Goal: Complete application form: Complete application form

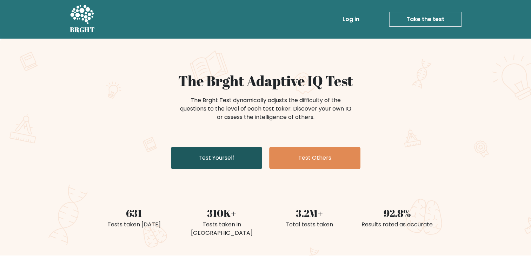
click at [229, 156] on link "Test Yourself" at bounding box center [216, 158] width 91 height 22
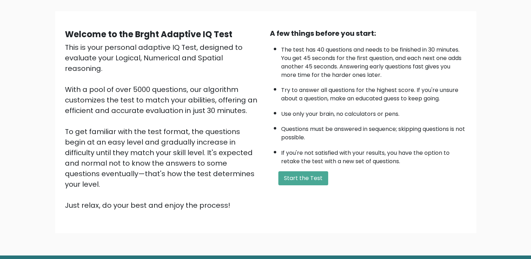
scroll to position [46, 0]
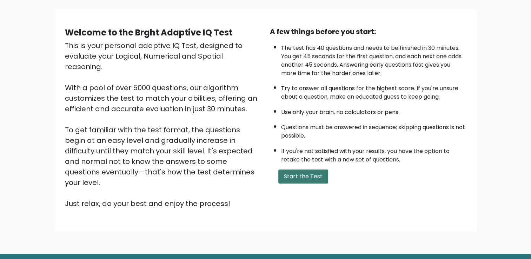
click at [312, 171] on button "Start the Test" at bounding box center [303, 177] width 50 height 14
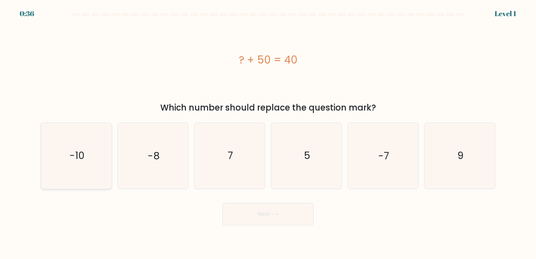
click at [72, 155] on text "-10" at bounding box center [77, 156] width 15 height 14
click at [268, 133] on input "a. -10" at bounding box center [268, 132] width 0 height 4
radio input "true"
click at [268, 217] on button "Next" at bounding box center [268, 214] width 91 height 22
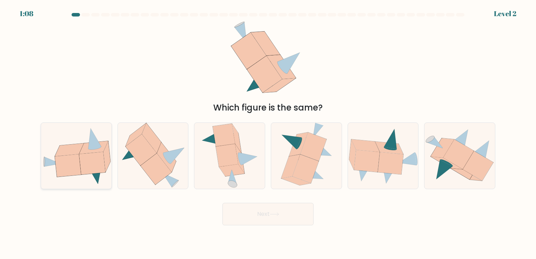
click at [70, 173] on icon at bounding box center [68, 165] width 26 height 22
click at [268, 133] on input "a." at bounding box center [268, 132] width 0 height 4
radio input "true"
click at [289, 206] on button "Next" at bounding box center [268, 214] width 91 height 22
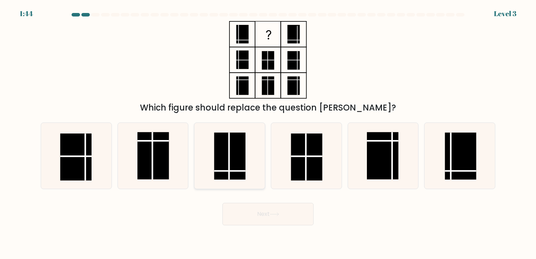
click at [236, 167] on rect at bounding box center [229, 156] width 31 height 47
click at [268, 133] on input "c." at bounding box center [268, 132] width 0 height 4
radio input "true"
click at [272, 207] on button "Next" at bounding box center [268, 214] width 91 height 22
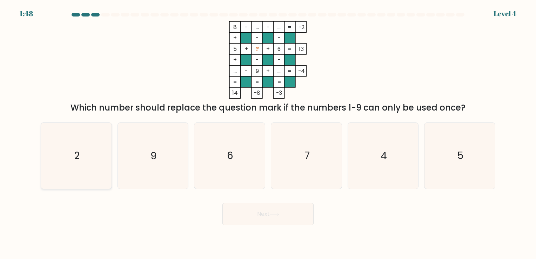
click at [85, 147] on icon "2" at bounding box center [77, 156] width 66 height 66
click at [268, 133] on input "a. 2" at bounding box center [268, 132] width 0 height 4
radio input "true"
click at [279, 220] on button "Next" at bounding box center [268, 214] width 91 height 22
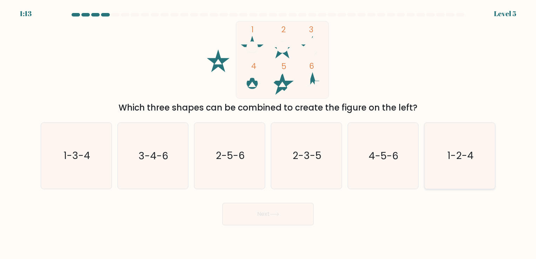
click at [481, 151] on icon "1-2-4" at bounding box center [460, 156] width 66 height 66
click at [269, 133] on input "f. 1-2-4" at bounding box center [268, 132] width 0 height 4
radio input "true"
click at [263, 216] on button "Next" at bounding box center [268, 214] width 91 height 22
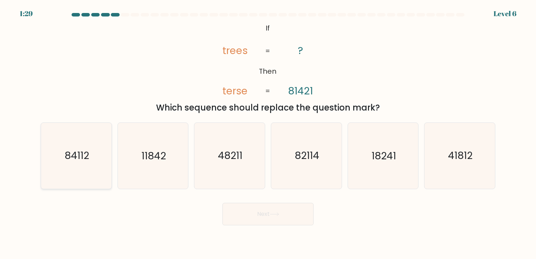
click at [78, 147] on icon "84112" at bounding box center [77, 156] width 66 height 66
click at [268, 133] on input "a. 84112" at bounding box center [268, 132] width 0 height 4
radio input "true"
click at [289, 220] on button "Next" at bounding box center [268, 214] width 91 height 22
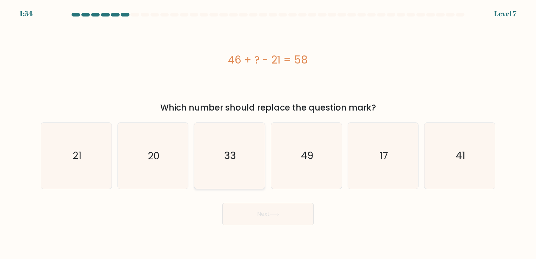
click at [240, 171] on icon "33" at bounding box center [230, 156] width 66 height 66
click at [268, 133] on input "c. 33" at bounding box center [268, 132] width 0 height 4
radio input "true"
click at [270, 218] on button "Next" at bounding box center [268, 214] width 91 height 22
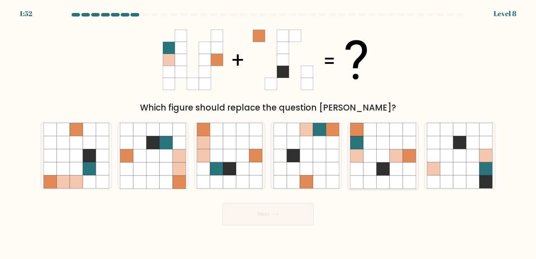
click at [372, 147] on icon at bounding box center [370, 142] width 13 height 13
click at [269, 133] on input "e." at bounding box center [268, 132] width 0 height 4
radio input "true"
click at [271, 209] on button "Next" at bounding box center [268, 214] width 91 height 22
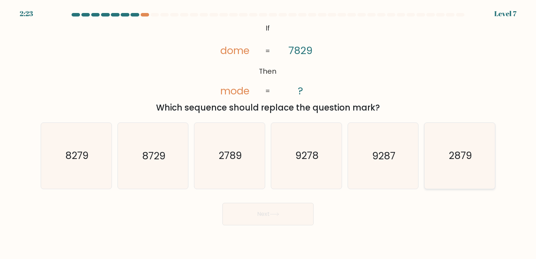
click at [480, 137] on icon "2879" at bounding box center [460, 156] width 66 height 66
click at [269, 133] on input "f. 2879" at bounding box center [268, 132] width 0 height 4
radio input "true"
click at [288, 204] on button "Next" at bounding box center [268, 214] width 91 height 22
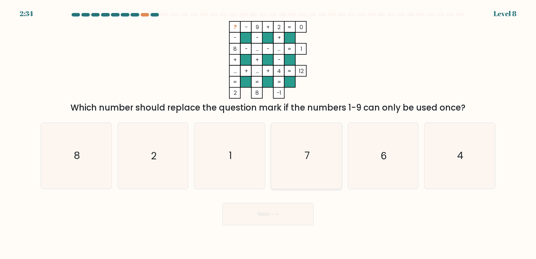
click at [324, 151] on icon "7" at bounding box center [307, 156] width 66 height 66
click at [269, 133] on input "d. 7" at bounding box center [268, 132] width 0 height 4
radio input "true"
click at [291, 214] on button "Next" at bounding box center [268, 214] width 91 height 22
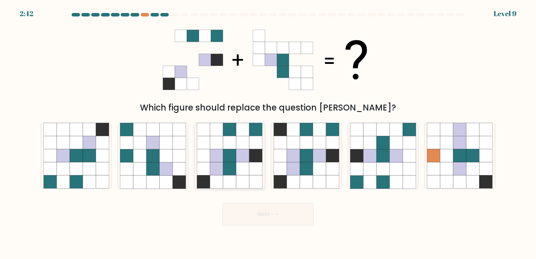
click at [227, 159] on icon at bounding box center [229, 155] width 13 height 13
click at [268, 133] on input "c." at bounding box center [268, 132] width 0 height 4
radio input "true"
click at [279, 217] on button "Next" at bounding box center [268, 214] width 91 height 22
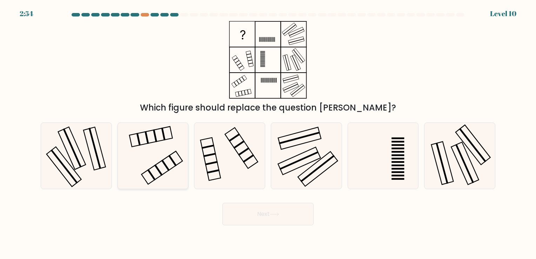
click at [163, 144] on icon at bounding box center [153, 156] width 66 height 66
click at [268, 133] on input "b." at bounding box center [268, 132] width 0 height 4
radio input "true"
click at [268, 218] on button "Next" at bounding box center [268, 214] width 91 height 22
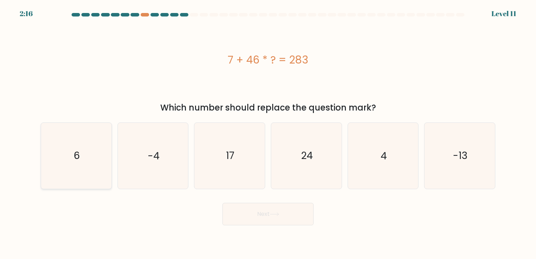
click at [97, 156] on icon "6" at bounding box center [77, 156] width 66 height 66
click at [268, 133] on input "a. 6" at bounding box center [268, 132] width 0 height 4
radio input "true"
click at [268, 216] on button "Next" at bounding box center [268, 214] width 91 height 22
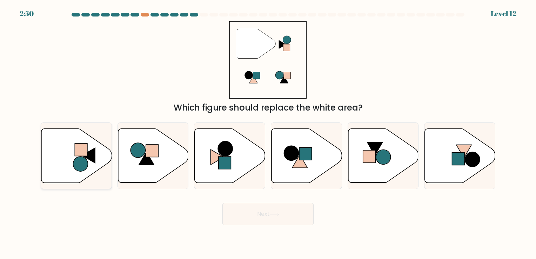
click at [85, 152] on rect at bounding box center [81, 150] width 13 height 13
click at [268, 133] on input "a." at bounding box center [268, 132] width 0 height 4
radio input "true"
click at [294, 216] on button "Next" at bounding box center [268, 214] width 91 height 22
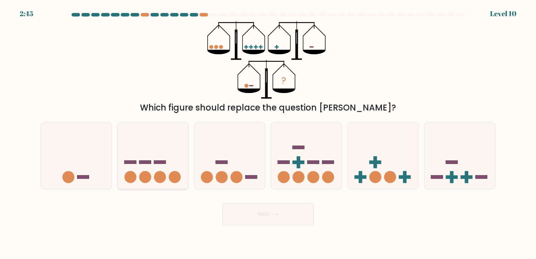
click at [120, 166] on icon at bounding box center [153, 156] width 71 height 58
click at [268, 133] on input "b." at bounding box center [268, 132] width 0 height 4
radio input "true"
click at [275, 213] on icon at bounding box center [274, 214] width 9 height 4
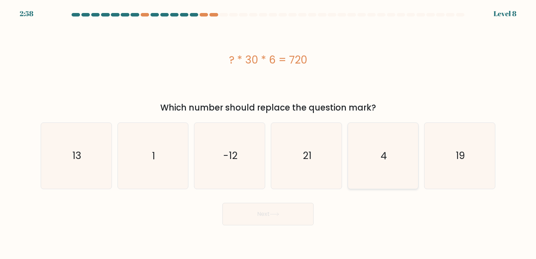
click at [389, 168] on icon "4" at bounding box center [383, 156] width 66 height 66
click at [269, 133] on input "e. 4" at bounding box center [268, 132] width 0 height 4
radio input "true"
click at [252, 218] on button "Next" at bounding box center [268, 214] width 91 height 22
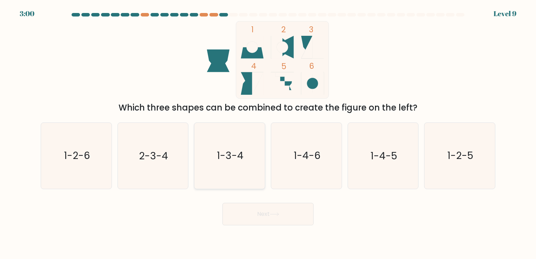
click at [205, 178] on icon "1-3-4" at bounding box center [230, 156] width 66 height 66
click at [268, 133] on input "c. 1-3-4" at bounding box center [268, 132] width 0 height 4
radio input "true"
click at [270, 220] on button "Next" at bounding box center [268, 214] width 91 height 22
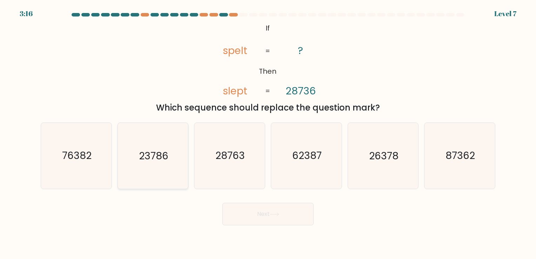
click at [158, 153] on text "23786" at bounding box center [153, 156] width 29 height 14
click at [268, 133] on input "b. 23786" at bounding box center [268, 132] width 0 height 4
radio input "true"
click at [267, 214] on button "Next" at bounding box center [268, 214] width 91 height 22
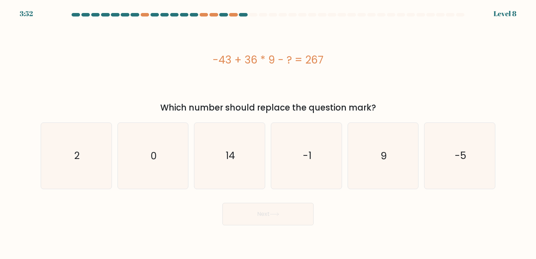
drag, startPoint x: 213, startPoint y: 60, endPoint x: 329, endPoint y: 61, distance: 115.1
click at [329, 61] on div "-43 + 36 * 9 - ? = 267" at bounding box center [268, 60] width 455 height 16
copy div "-43 + 36 * 9 - ? = 267"
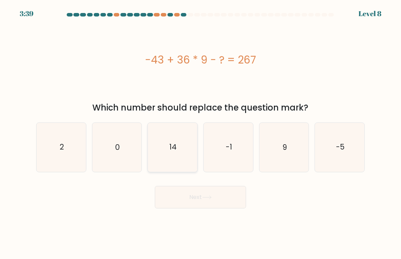
click at [185, 145] on icon "14" at bounding box center [172, 147] width 49 height 49
click at [200, 133] on input "c. 14" at bounding box center [200, 132] width 0 height 4
radio input "true"
click at [209, 204] on button "Next" at bounding box center [200, 197] width 91 height 22
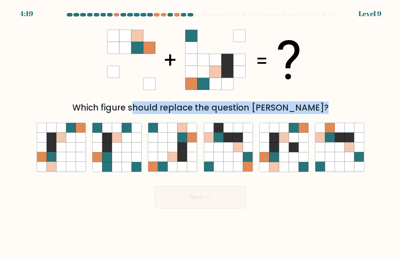
drag, startPoint x: 95, startPoint y: 30, endPoint x: 355, endPoint y: 173, distance: 296.0
click at [355, 173] on form at bounding box center [200, 111] width 401 height 196
click at [251, 121] on div "a. b. c." at bounding box center [200, 144] width 334 height 55
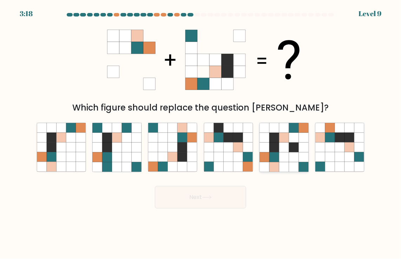
click at [278, 151] on icon at bounding box center [274, 148] width 10 height 10
click at [201, 133] on input "e." at bounding box center [200, 132] width 0 height 4
radio input "true"
click at [194, 204] on button "Next" at bounding box center [200, 197] width 91 height 22
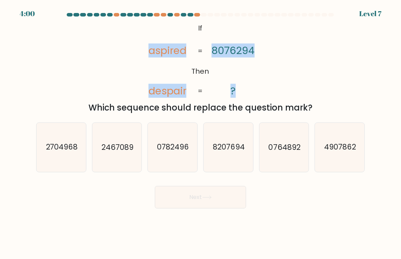
drag, startPoint x: 144, startPoint y: 47, endPoint x: 249, endPoint y: 92, distance: 113.8
click at [249, 92] on icon "@import url('https://fonts.googleapis.com/css?family=Abril+Fatface:400,100,100i…" at bounding box center [200, 60] width 126 height 78
copy icon "aspired despair 8076294 ?"
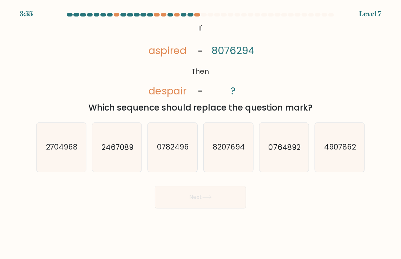
click at [324, 105] on div "Which sequence should replace the question mark?" at bounding box center [200, 107] width 320 height 13
click at [331, 127] on icon "4907862" at bounding box center [339, 147] width 49 height 49
click at [201, 130] on input "f. 4907862" at bounding box center [200, 132] width 0 height 4
radio input "true"
drag, startPoint x: 170, startPoint y: 212, endPoint x: 196, endPoint y: 197, distance: 30.3
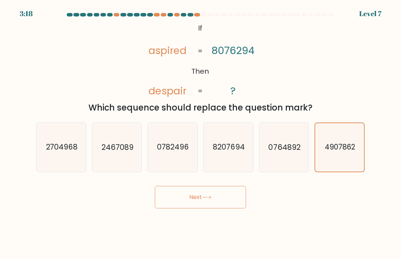
click at [196, 197] on body "3:18 Level 7 If" at bounding box center [200, 129] width 401 height 259
click at [196, 197] on button "Next" at bounding box center [200, 197] width 91 height 22
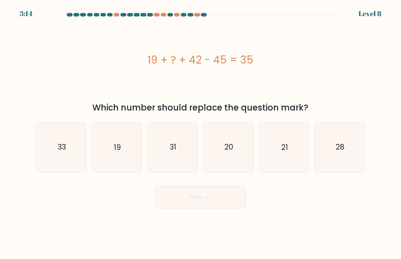
drag, startPoint x: 146, startPoint y: 57, endPoint x: 270, endPoint y: 53, distance: 124.7
click at [270, 53] on div "19 + ? + 42 - 45 = 35" at bounding box center [200, 60] width 329 height 16
copy div "19 + ? + 42 - 45 = 35"
click at [115, 145] on text "19" at bounding box center [117, 147] width 7 height 10
click at [200, 133] on input "b. 19" at bounding box center [200, 132] width 0 height 4
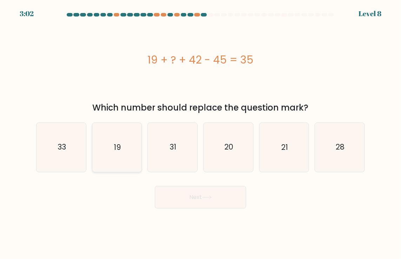
radio input "true"
click at [195, 200] on button "Next" at bounding box center [200, 197] width 91 height 22
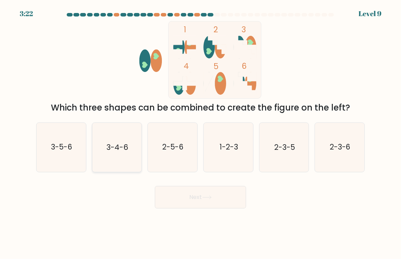
click at [115, 145] on text "3-4-6" at bounding box center [117, 147] width 22 height 10
click at [200, 133] on input "b. 3-4-6" at bounding box center [200, 132] width 0 height 4
radio input "true"
click at [212, 196] on icon at bounding box center [206, 198] width 9 height 4
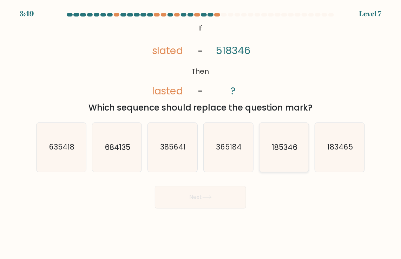
click at [297, 145] on text "185346" at bounding box center [285, 147] width 26 height 10
click at [201, 133] on input "e. 185346" at bounding box center [200, 132] width 0 height 4
radio input "true"
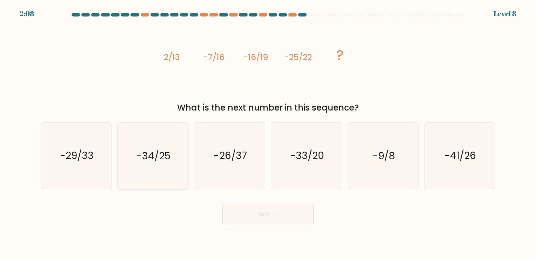
click at [147, 165] on icon "-34/25" at bounding box center [153, 156] width 66 height 66
click at [268, 133] on input "b. -34/25" at bounding box center [268, 132] width 0 height 4
radio input "true"
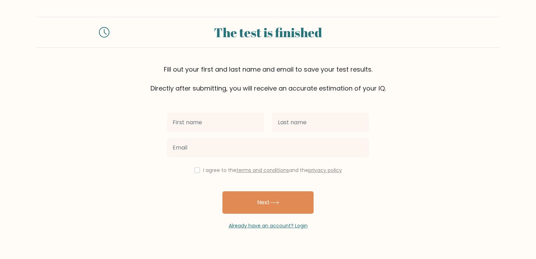
click at [219, 119] on input "text" at bounding box center [215, 123] width 97 height 20
type input "[PERSON_NAME]"
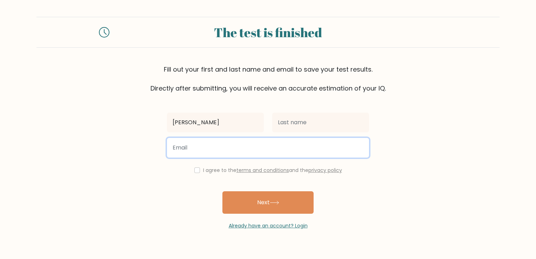
click at [186, 147] on input "email" at bounding box center [268, 148] width 202 height 20
click at [177, 150] on input "[EMAIL_ADDRESS][DOMAIN_NAME]" at bounding box center [268, 148] width 202 height 20
type input "[EMAIL_ADDRESS][DOMAIN_NAME]"
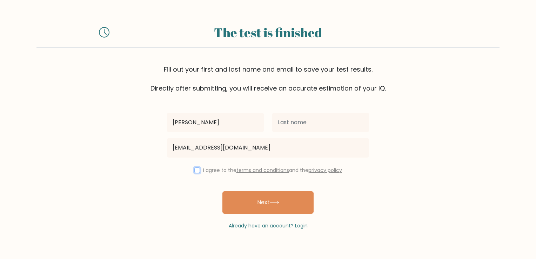
click at [194, 168] on input "checkbox" at bounding box center [197, 170] width 6 height 6
checkbox input "true"
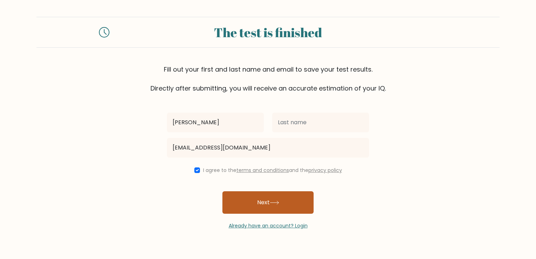
click at [250, 201] on button "Next" at bounding box center [268, 202] width 91 height 22
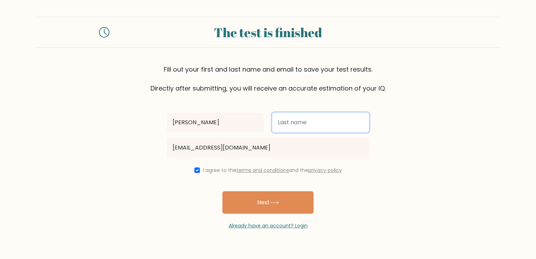
click at [297, 118] on input "text" at bounding box center [320, 123] width 97 height 20
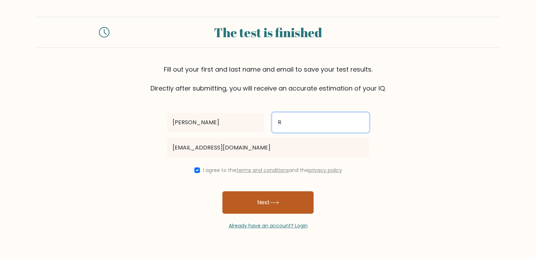
type input "R"
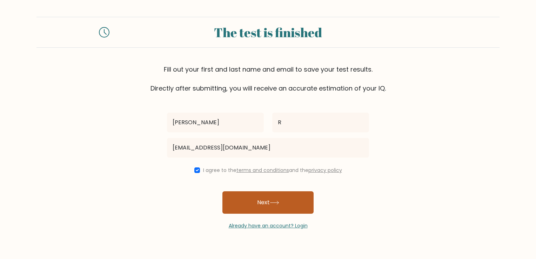
click at [264, 204] on button "Next" at bounding box center [268, 202] width 91 height 22
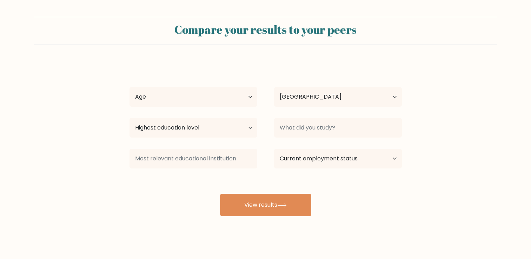
select select "IN"
click at [207, 89] on select "Age Under 18 years old 18-24 years old 25-34 years old 35-44 years old 45-54 ye…" at bounding box center [194, 97] width 128 height 20
select select "18_24"
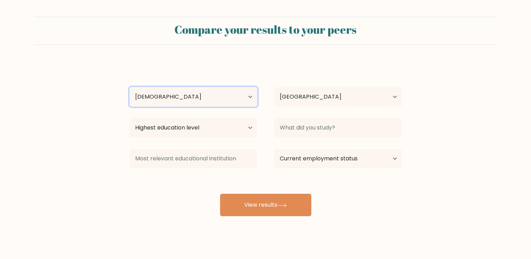
click at [130, 87] on select "Age Under 18 years old 18-24 years old 25-34 years old 35-44 years old 45-54 ye…" at bounding box center [194, 97] width 128 height 20
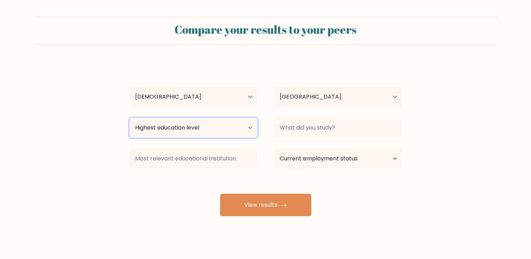
click at [182, 123] on select "Highest education level No schooling Primary Lower Secondary Upper Secondary Oc…" at bounding box center [194, 128] width 128 height 20
select select "masters_degree"
click at [130, 118] on select "Highest education level No schooling Primary Lower Secondary Upper Secondary Oc…" at bounding box center [194, 128] width 128 height 20
drag, startPoint x: 302, startPoint y: 138, endPoint x: 298, endPoint y: 127, distance: 12.3
click at [298, 127] on div at bounding box center [338, 127] width 145 height 25
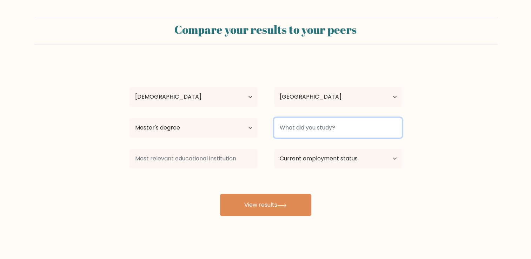
click at [298, 127] on input at bounding box center [338, 128] width 128 height 20
type input "mba"
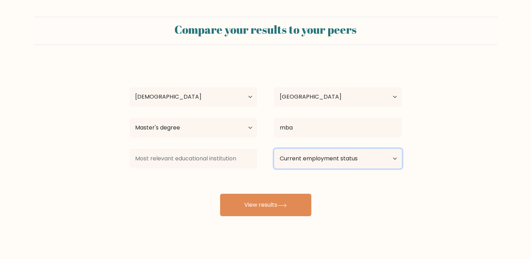
click at [295, 164] on select "Current employment status Employed Student Retired Other / prefer not to answer" at bounding box center [338, 159] width 128 height 20
select select "employed"
click at [274, 149] on select "Current employment status Employed Student Retired Other / prefer not to answer" at bounding box center [338, 159] width 128 height 20
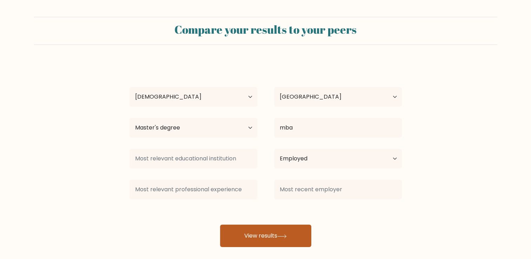
click at [256, 202] on div at bounding box center [193, 189] width 145 height 25
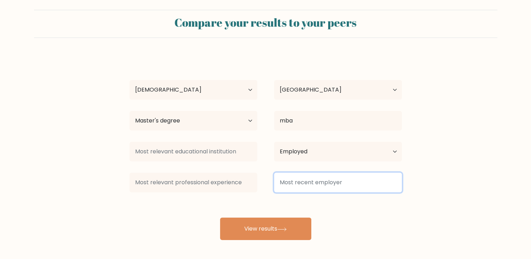
click at [314, 185] on input at bounding box center [338, 183] width 128 height 20
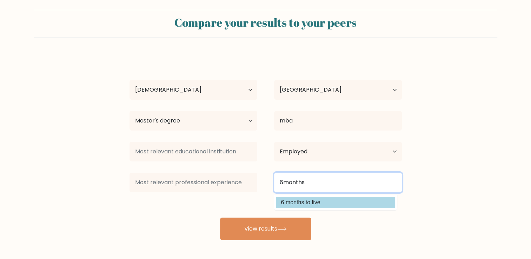
type input "6months"
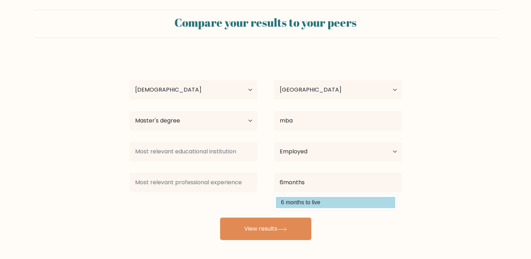
click at [302, 198] on div "Narmadha R Age Under 18 years old 18-24 years old 25-34 years old 35-44 years o…" at bounding box center [265, 147] width 281 height 185
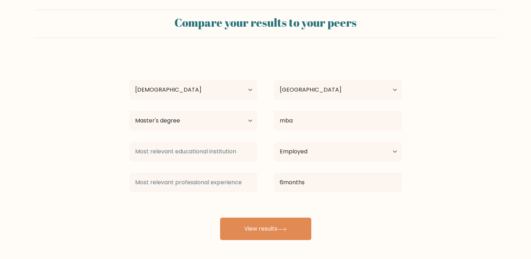
click at [272, 217] on div "Narmadha R Age Under 18 years old 18-24 years old 25-34 years old 35-44 years o…" at bounding box center [265, 147] width 281 height 185
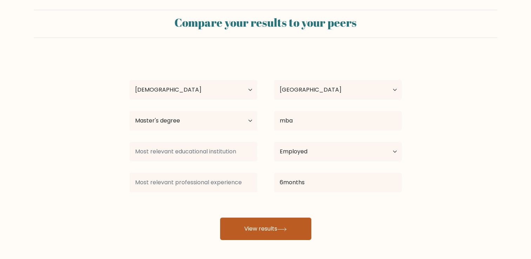
click at [264, 239] on button "View results" at bounding box center [265, 229] width 91 height 22
click at [264, 229] on button "View results" at bounding box center [265, 229] width 91 height 22
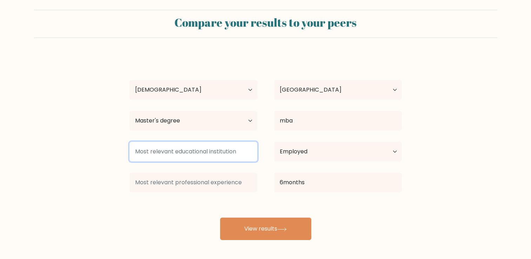
click at [182, 148] on input at bounding box center [194, 152] width 128 height 20
type input "gsb"
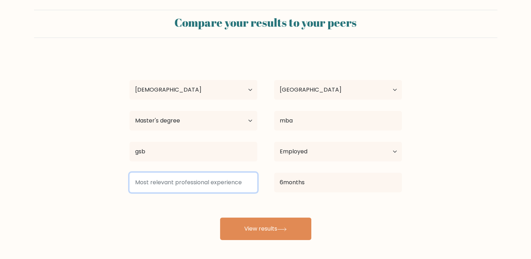
click at [161, 178] on input at bounding box center [194, 183] width 128 height 20
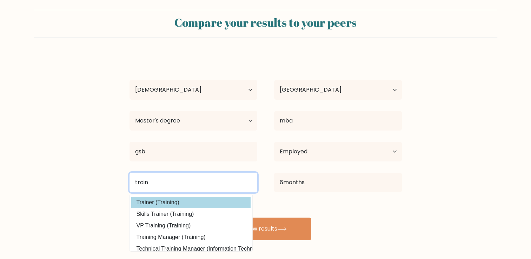
type input "train"
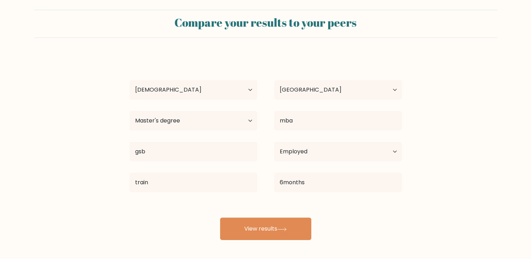
click at [153, 203] on div "Narmadha R Age Under 18 years old 18-24 years old 25-34 years old 35-44 years o…" at bounding box center [265, 147] width 281 height 185
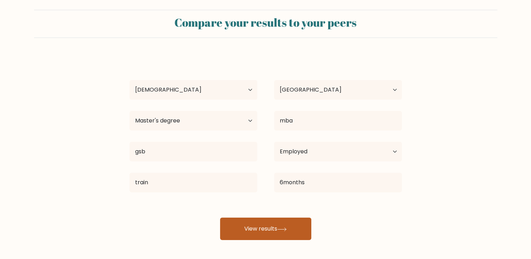
click at [251, 227] on button "View results" at bounding box center [265, 229] width 91 height 22
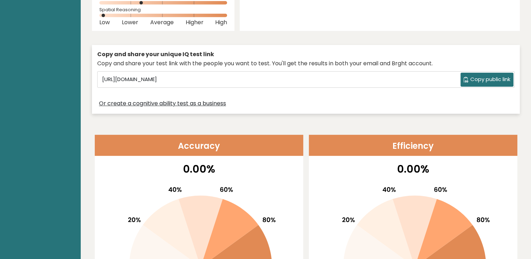
click at [282, 172] on div "0.00% On the BRGHT IQ test, [PERSON_NAME] R answered 27 questions correctly and…" at bounding box center [199, 245] width 209 height 169
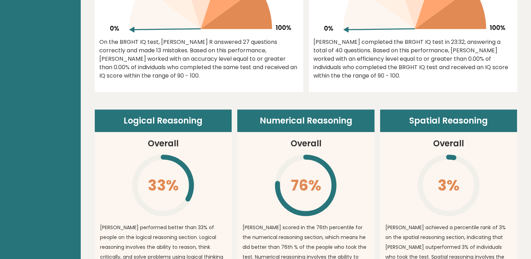
scroll to position [371, 0]
